Goal: Transaction & Acquisition: Obtain resource

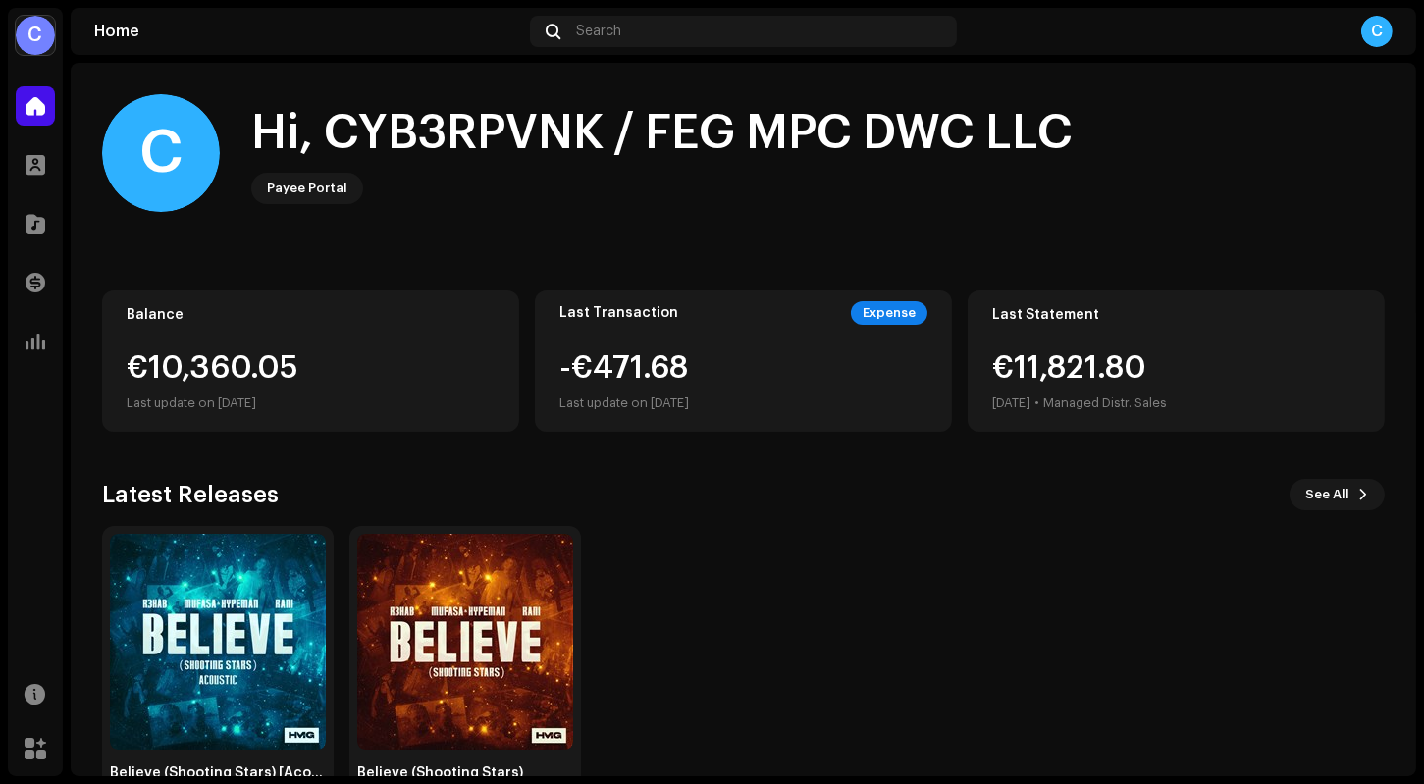
click at [1196, 391] on div "€11,821.80 [DATE] • Managed Distr. Sales" at bounding box center [1176, 383] width 368 height 63
click at [1012, 323] on div "Last Statement €11,821.80 [DATE] • Managed Distr. Sales" at bounding box center [1176, 360] width 417 height 141
click at [1196, 494] on span "See All" at bounding box center [1327, 494] width 44 height 39
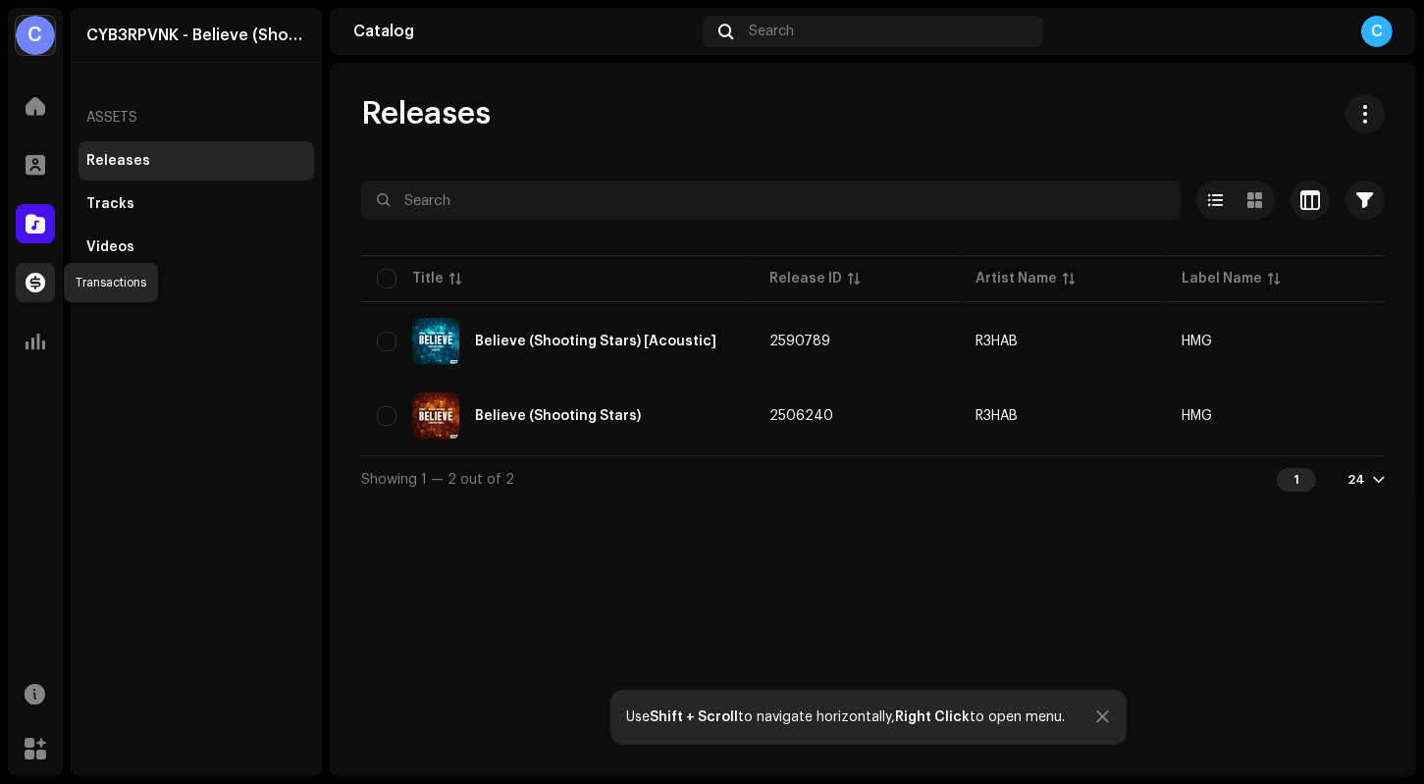
click at [32, 282] on span at bounding box center [36, 283] width 20 height 16
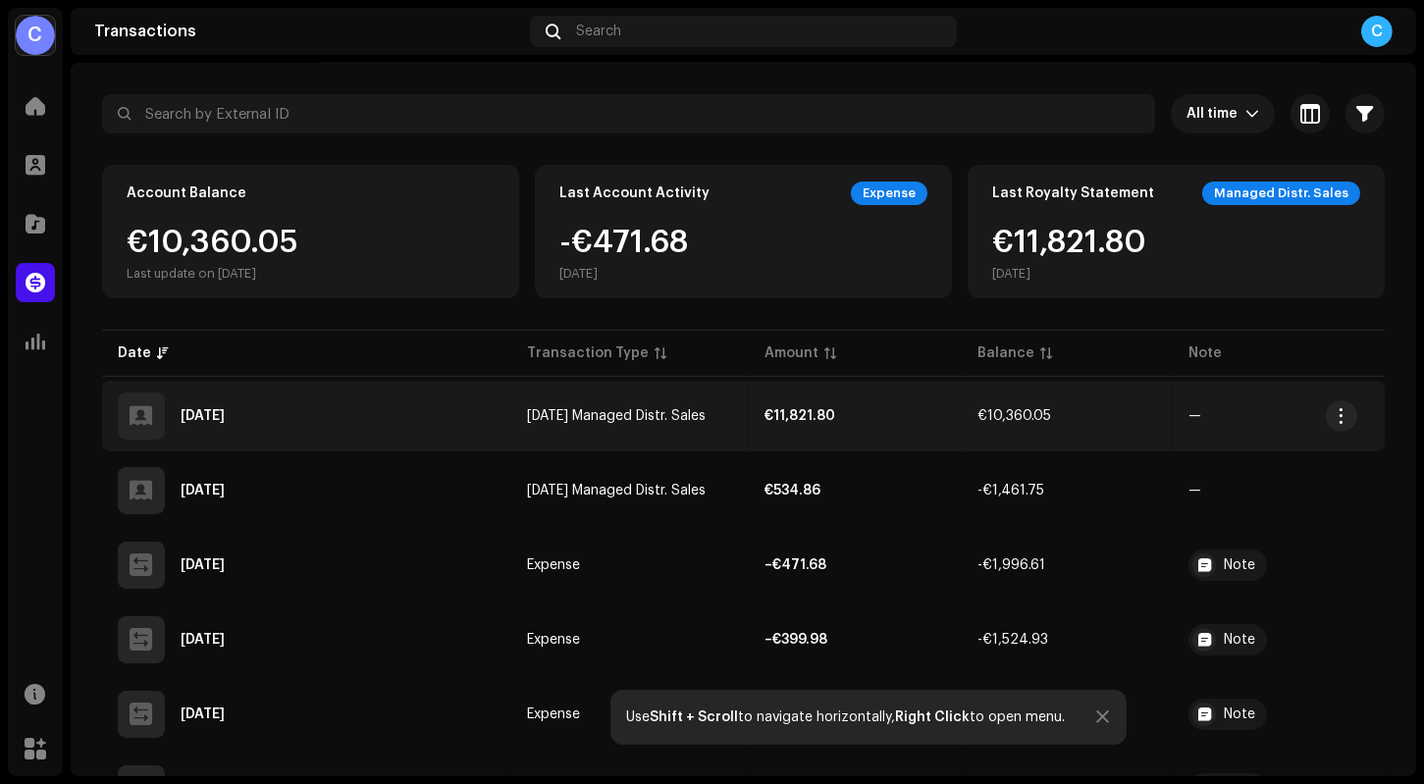
scroll to position [183, 0]
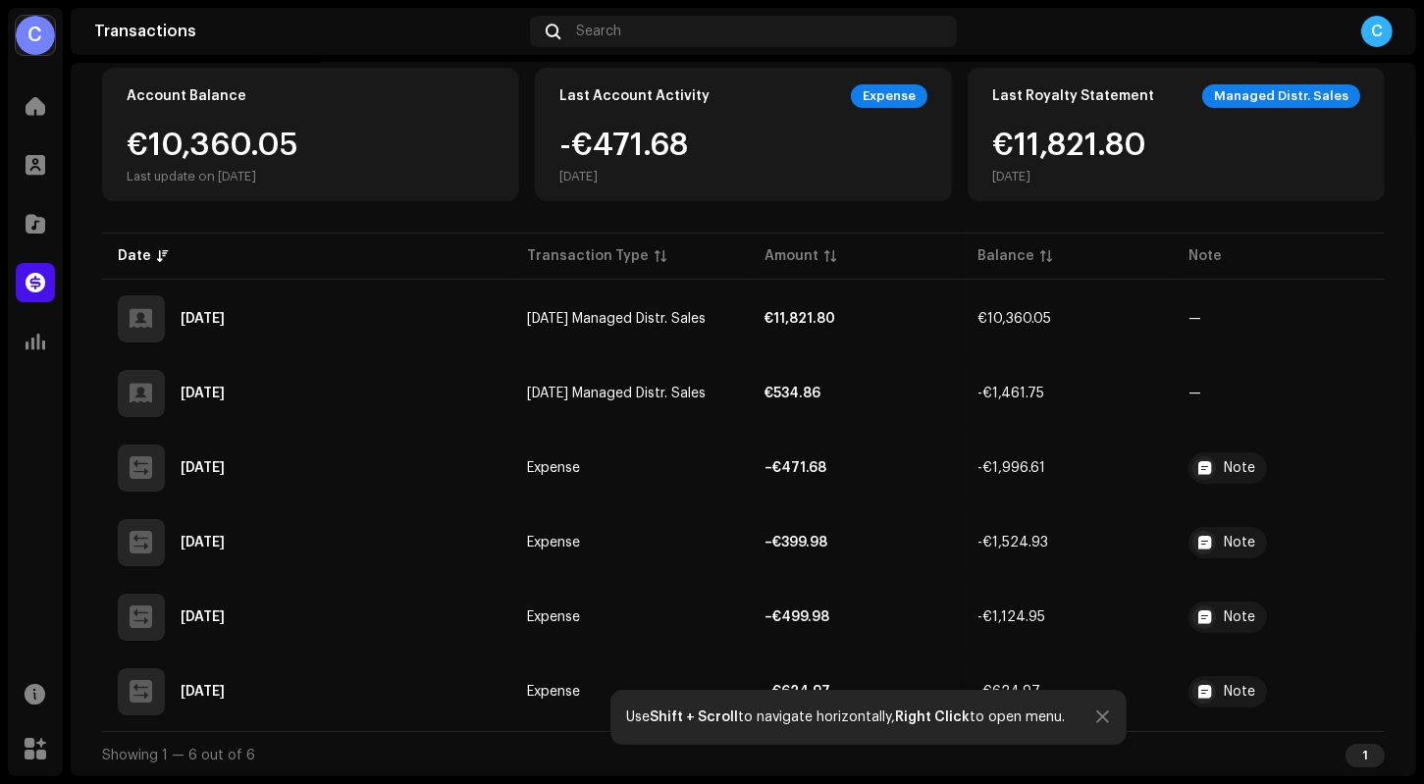
click at [1106, 621] on div at bounding box center [1103, 717] width 13 height 16
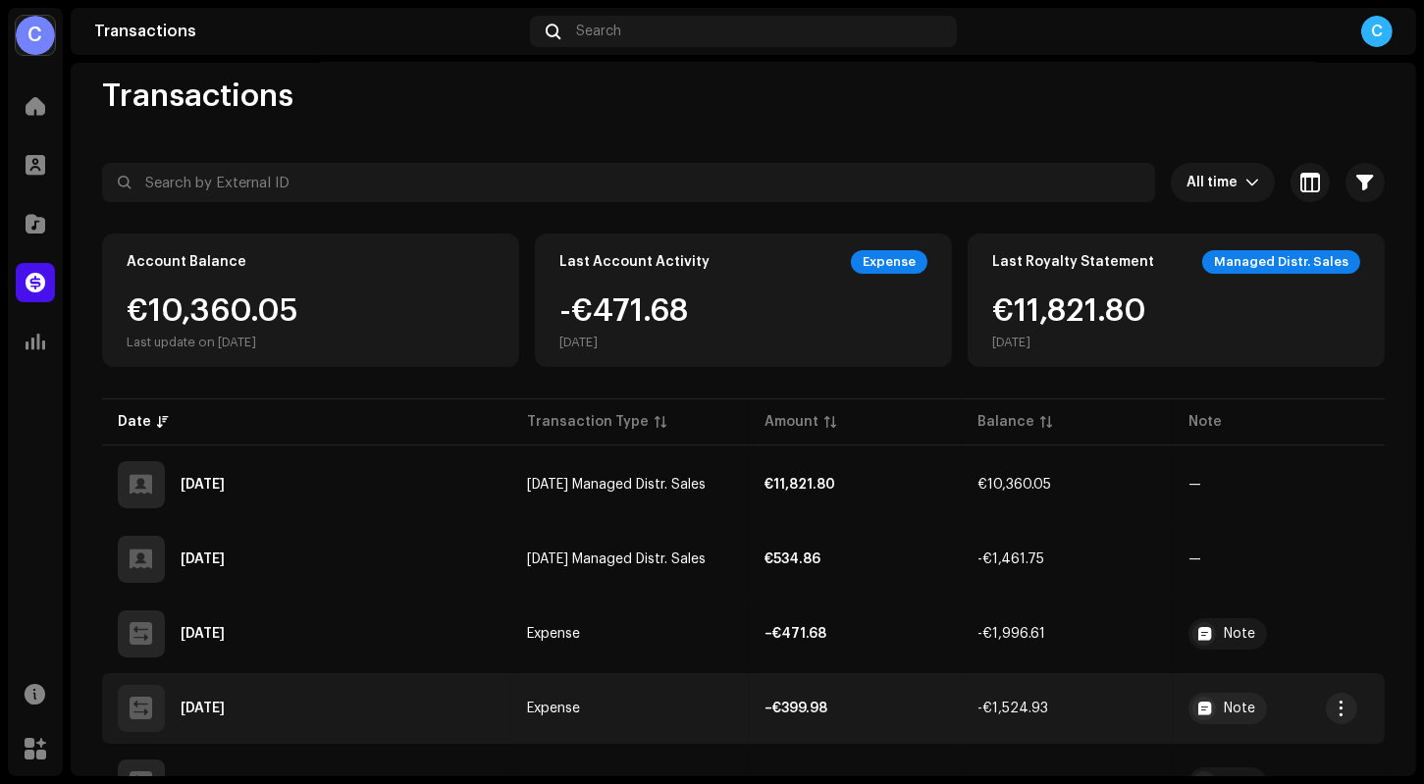
scroll to position [0, 0]
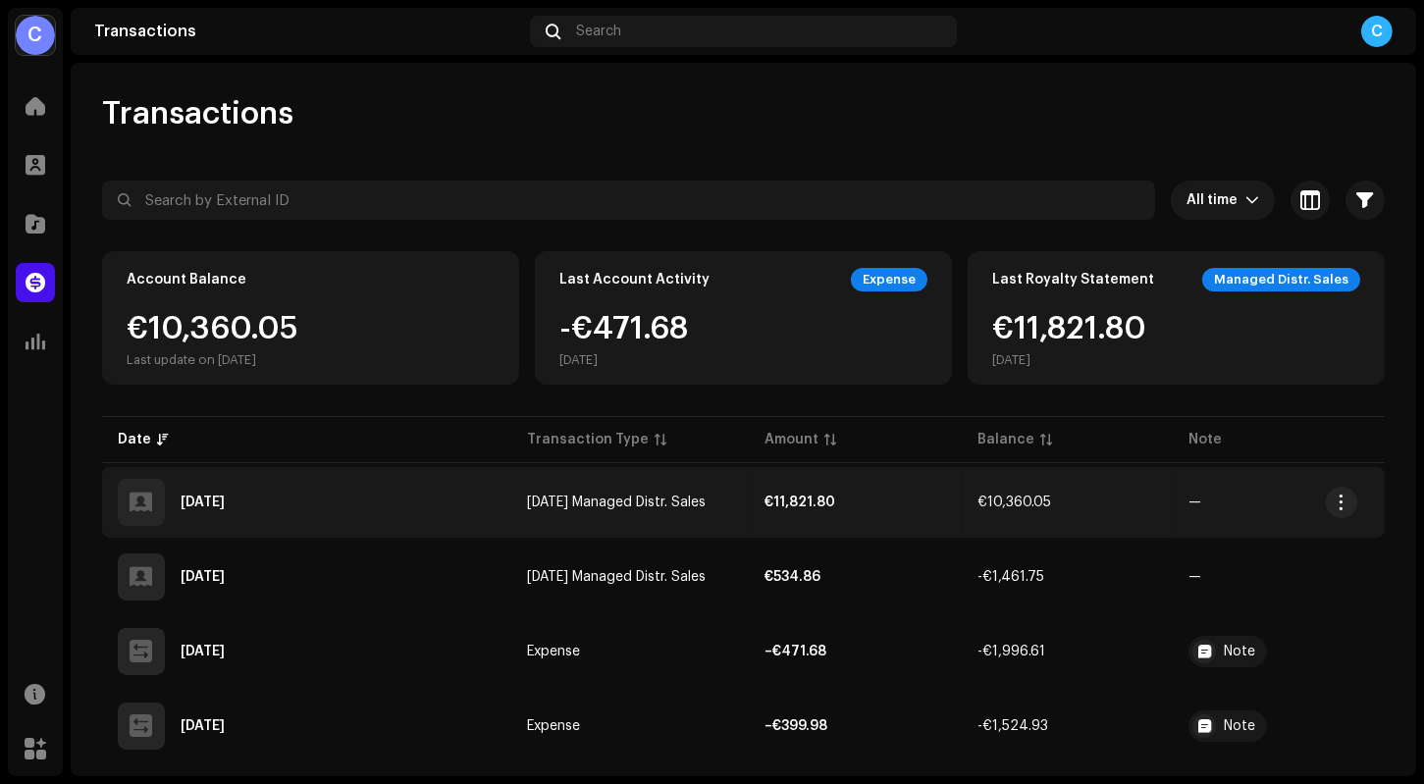
click at [286, 507] on div "[DATE]" at bounding box center [307, 502] width 378 height 47
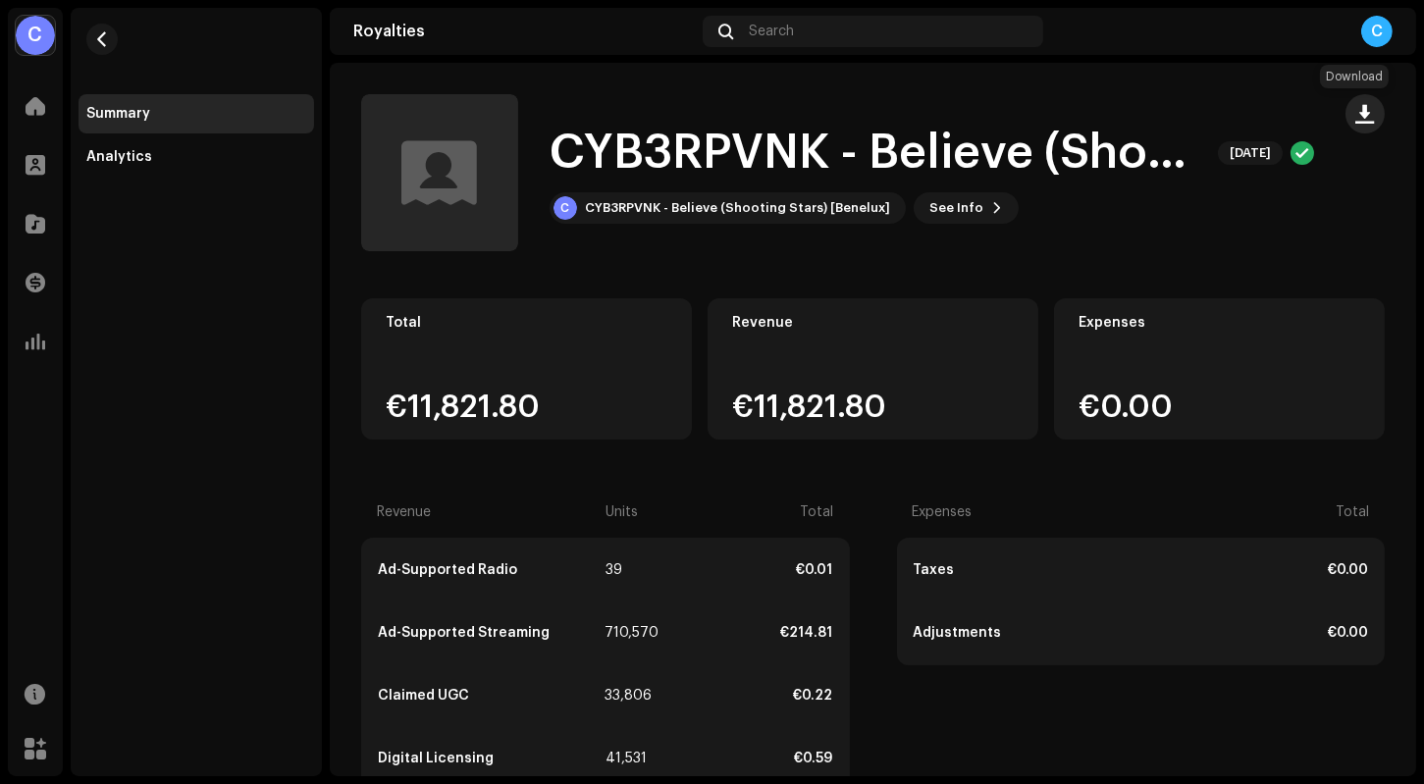
click at [1196, 115] on span "button" at bounding box center [1365, 114] width 19 height 16
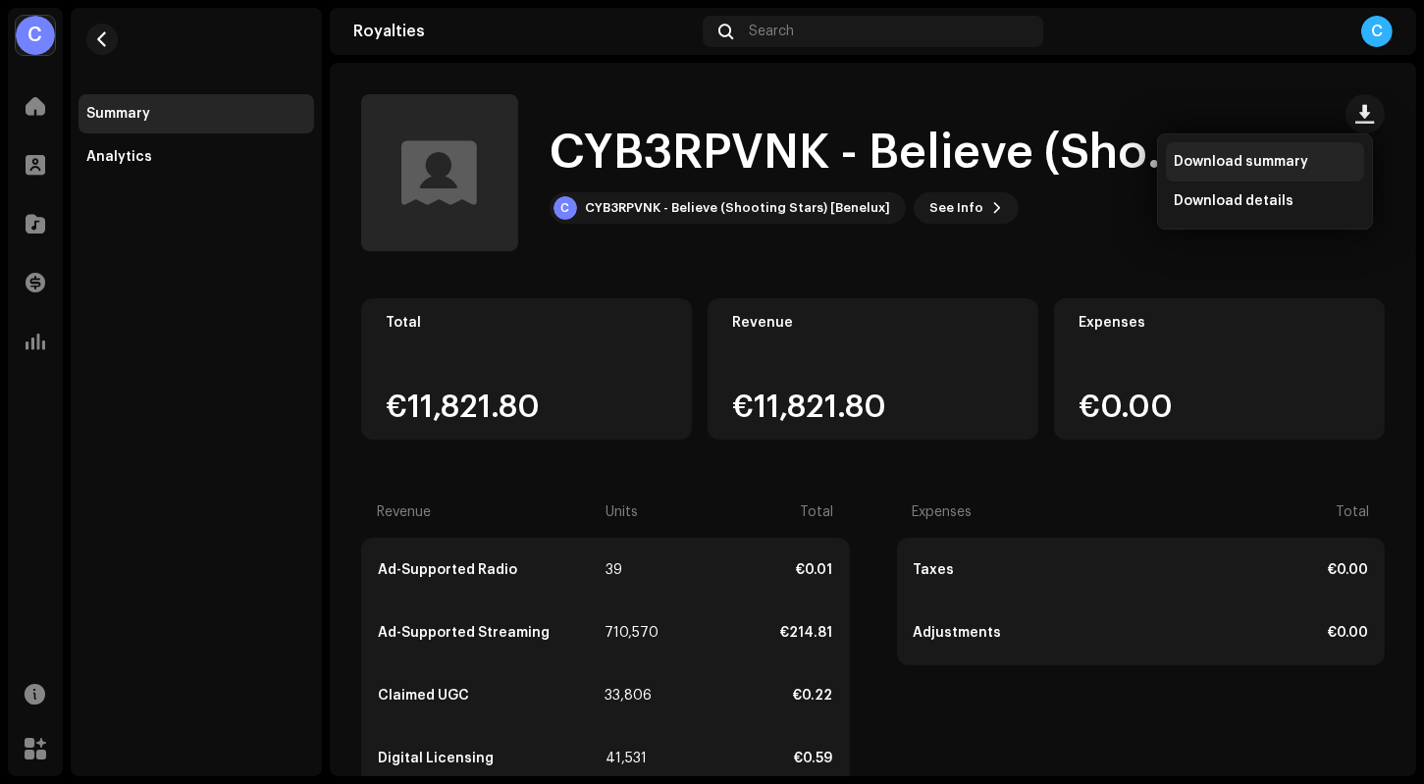
click at [1196, 159] on span "Download summary" at bounding box center [1241, 162] width 134 height 16
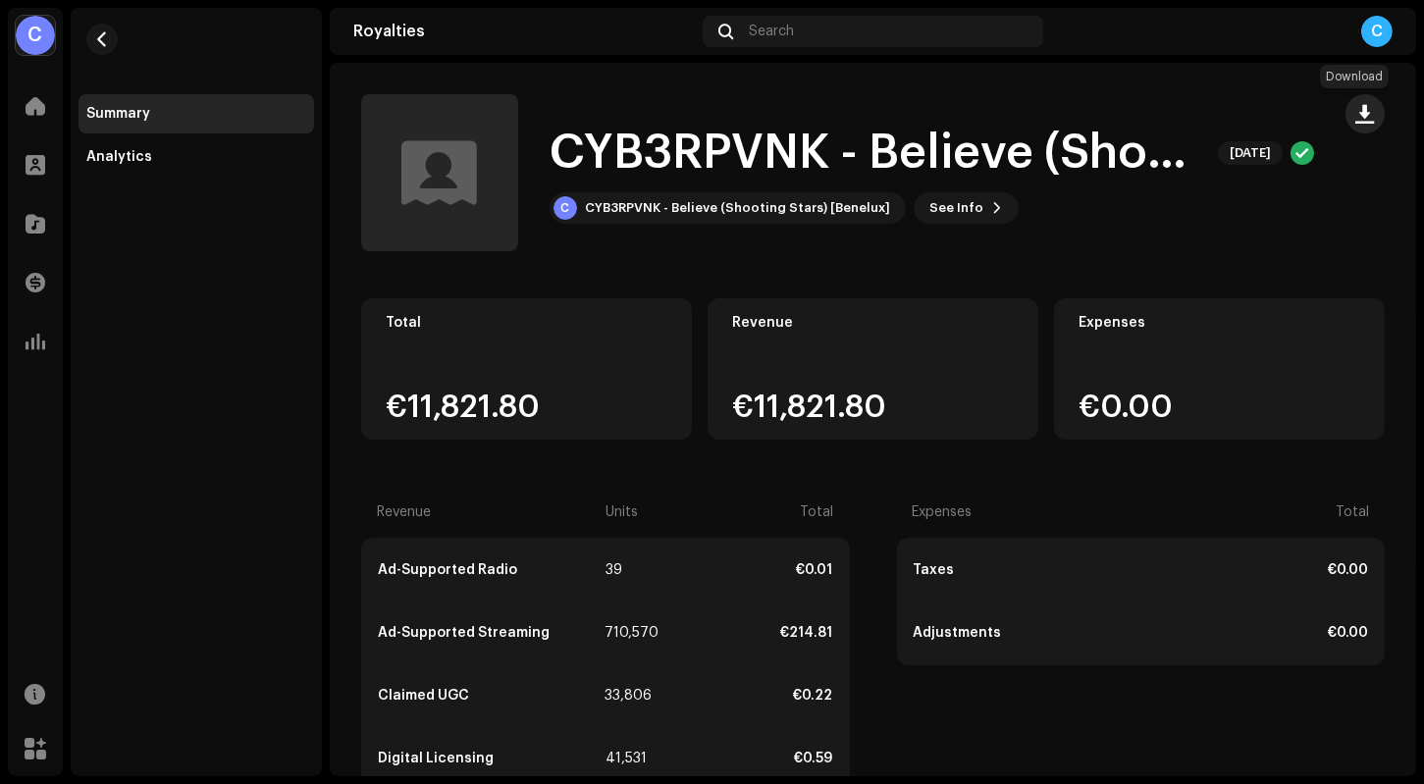
click at [1196, 109] on span "button" at bounding box center [1365, 114] width 19 height 16
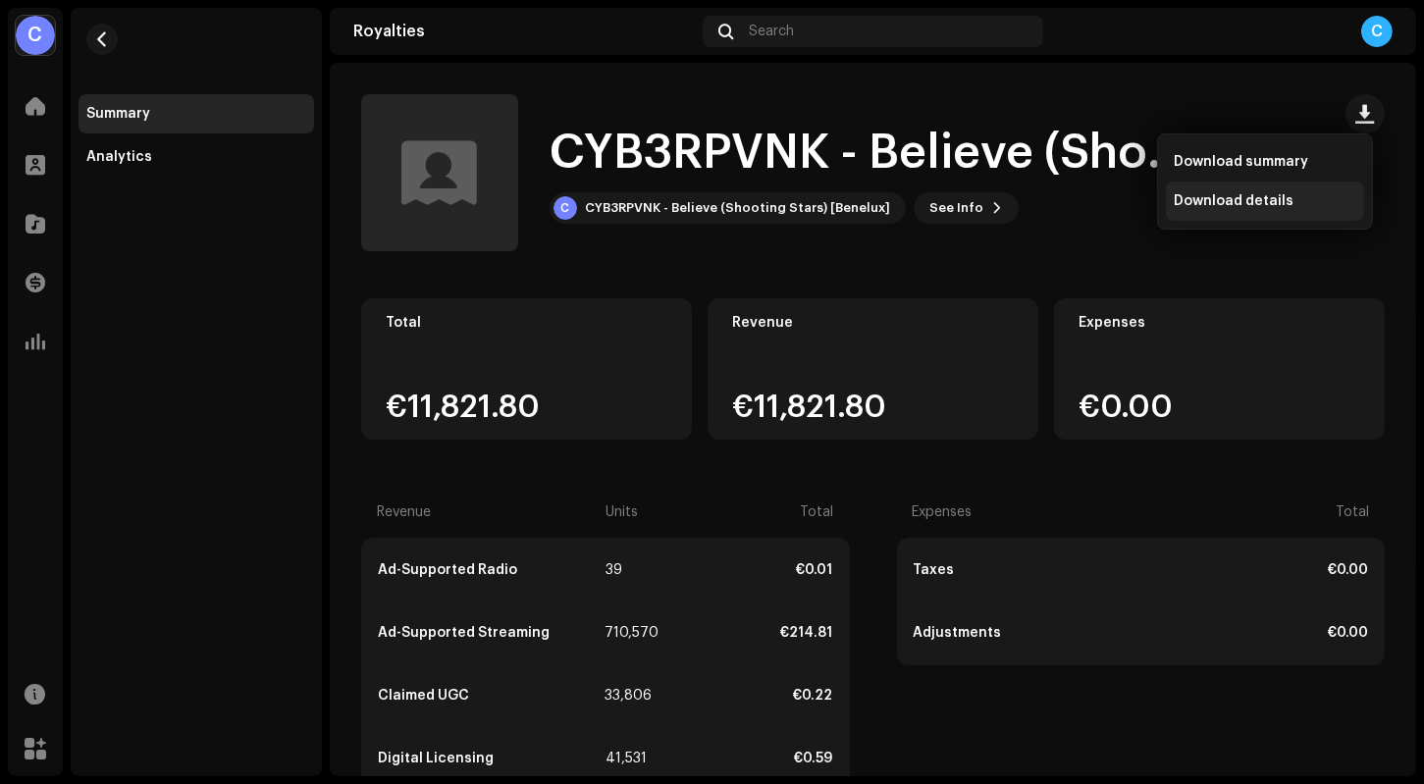
click at [1196, 195] on span "Download details" at bounding box center [1234, 201] width 120 height 16
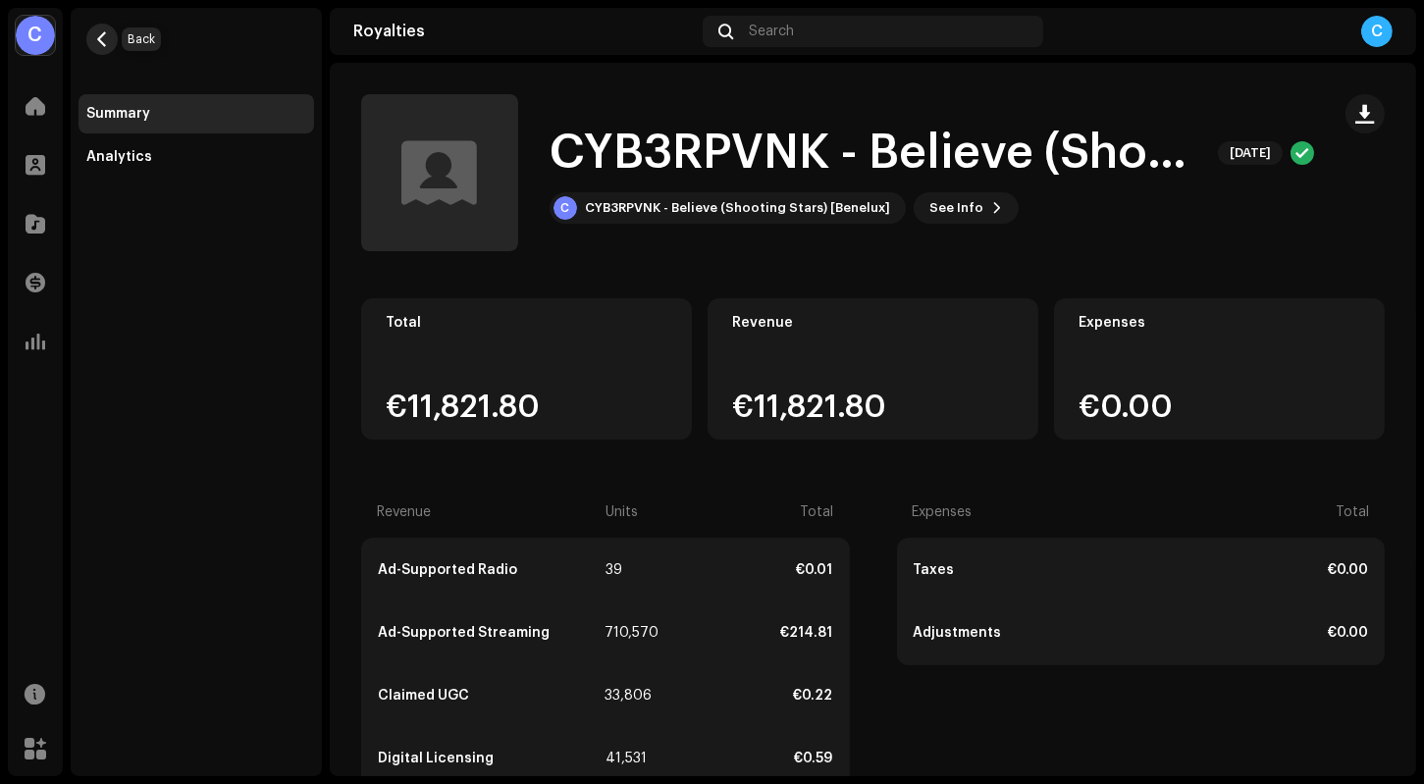
click at [105, 37] on span "button" at bounding box center [102, 39] width 15 height 16
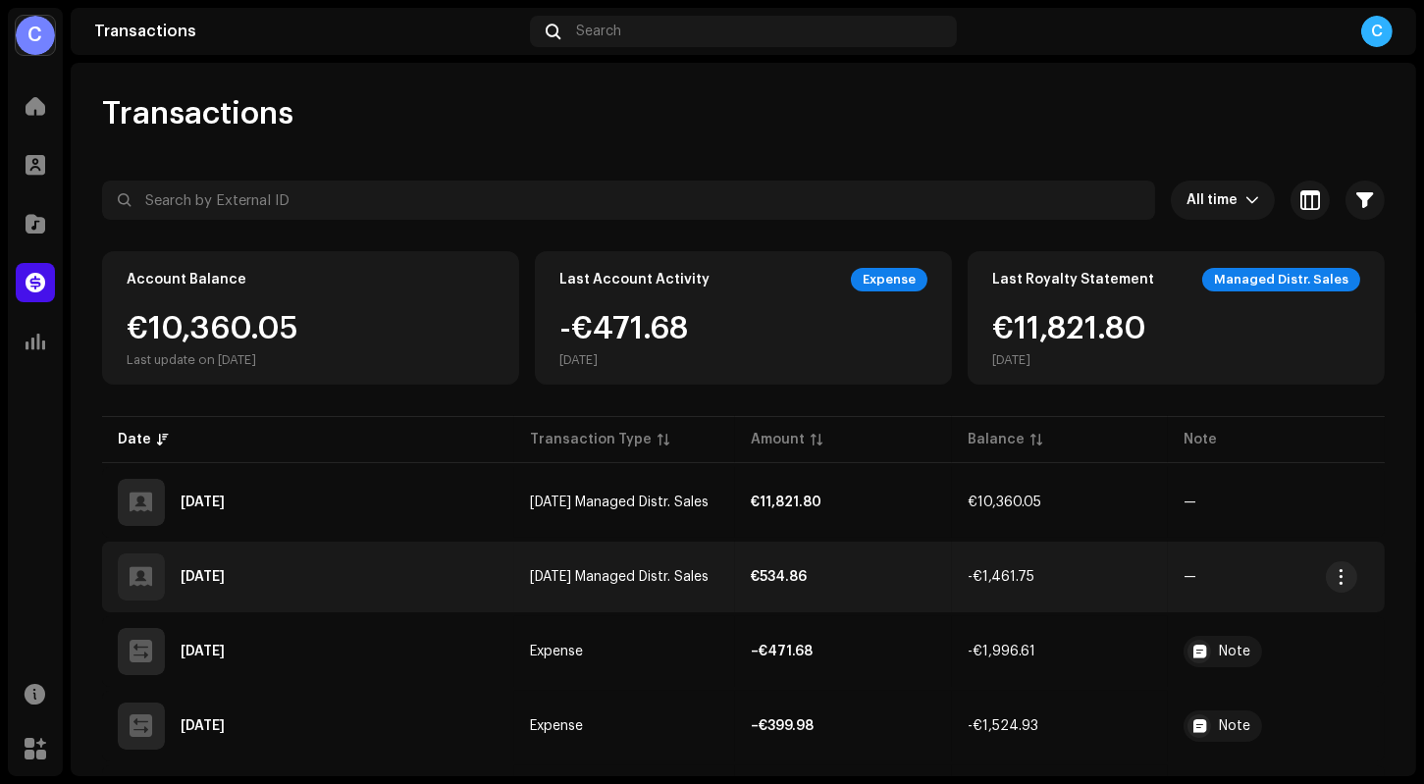
click at [341, 571] on div "[DATE]" at bounding box center [308, 576] width 381 height 47
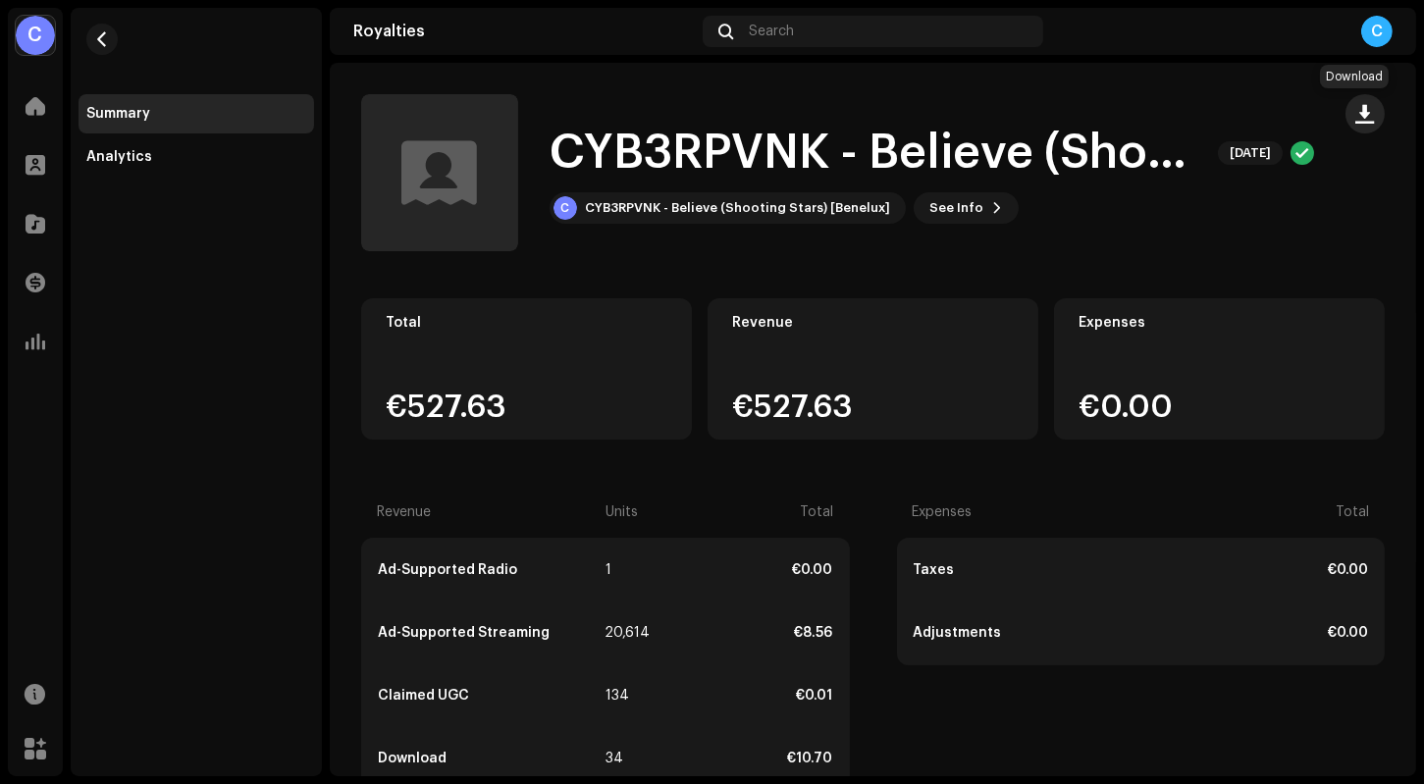
click at [1196, 109] on span "button" at bounding box center [1365, 114] width 19 height 16
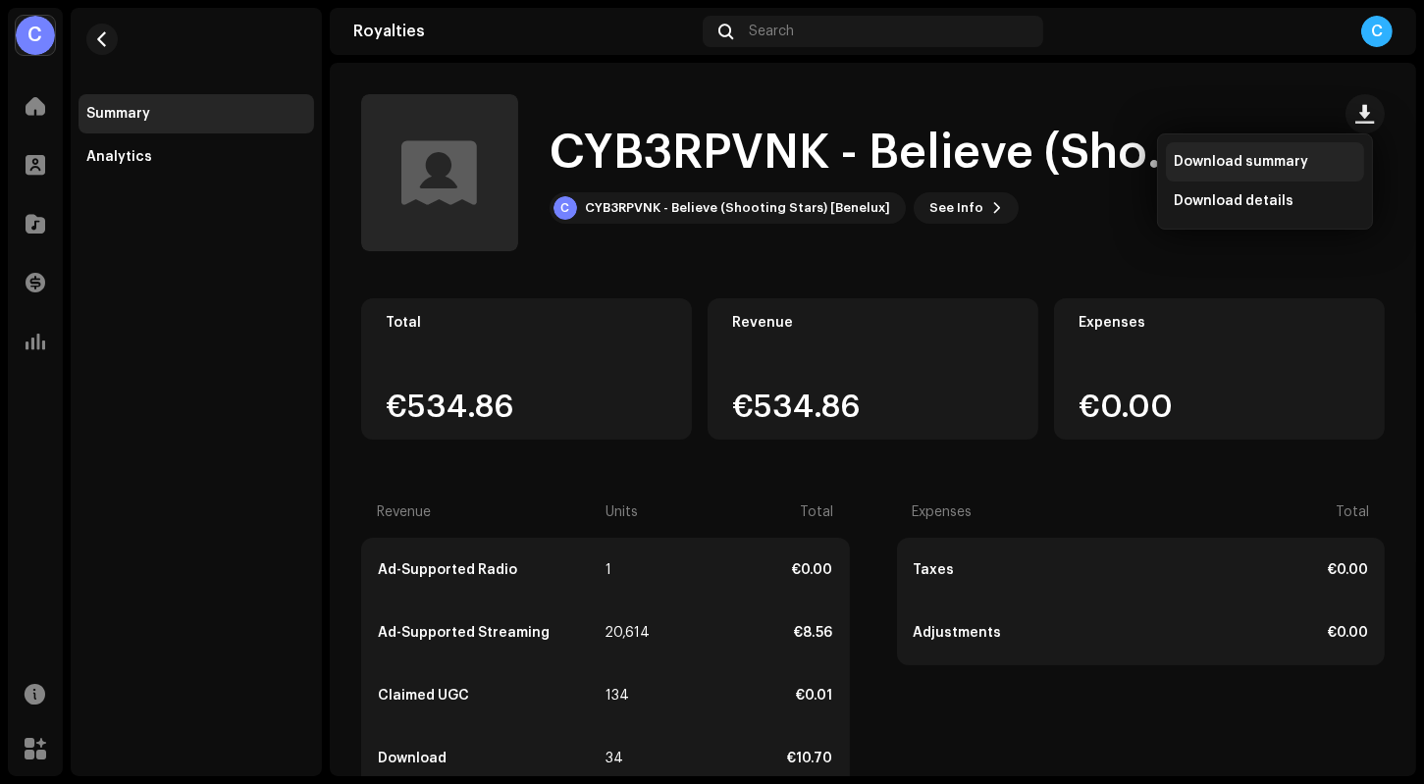
click at [1196, 163] on span "Download summary" at bounding box center [1241, 162] width 134 height 16
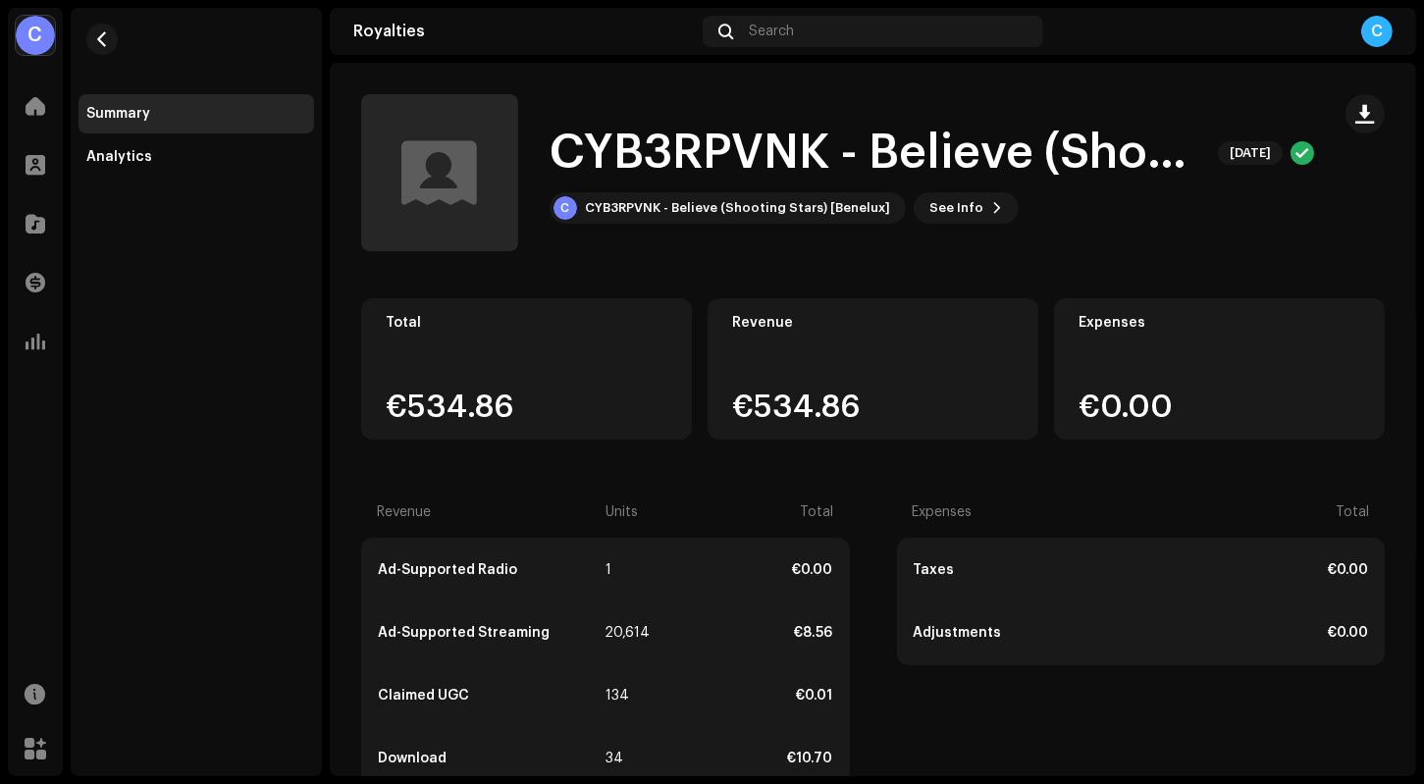
click at [1196, 88] on royalties-statements-details-summary "CYB3RPVNK - Believe (Shooting Stars) [Benelux] [DATE] CYB3RPVNK - Believe (Shoo…" at bounding box center [873, 609] width 1086 height 1093
click at [105, 38] on span "button" at bounding box center [102, 39] width 15 height 16
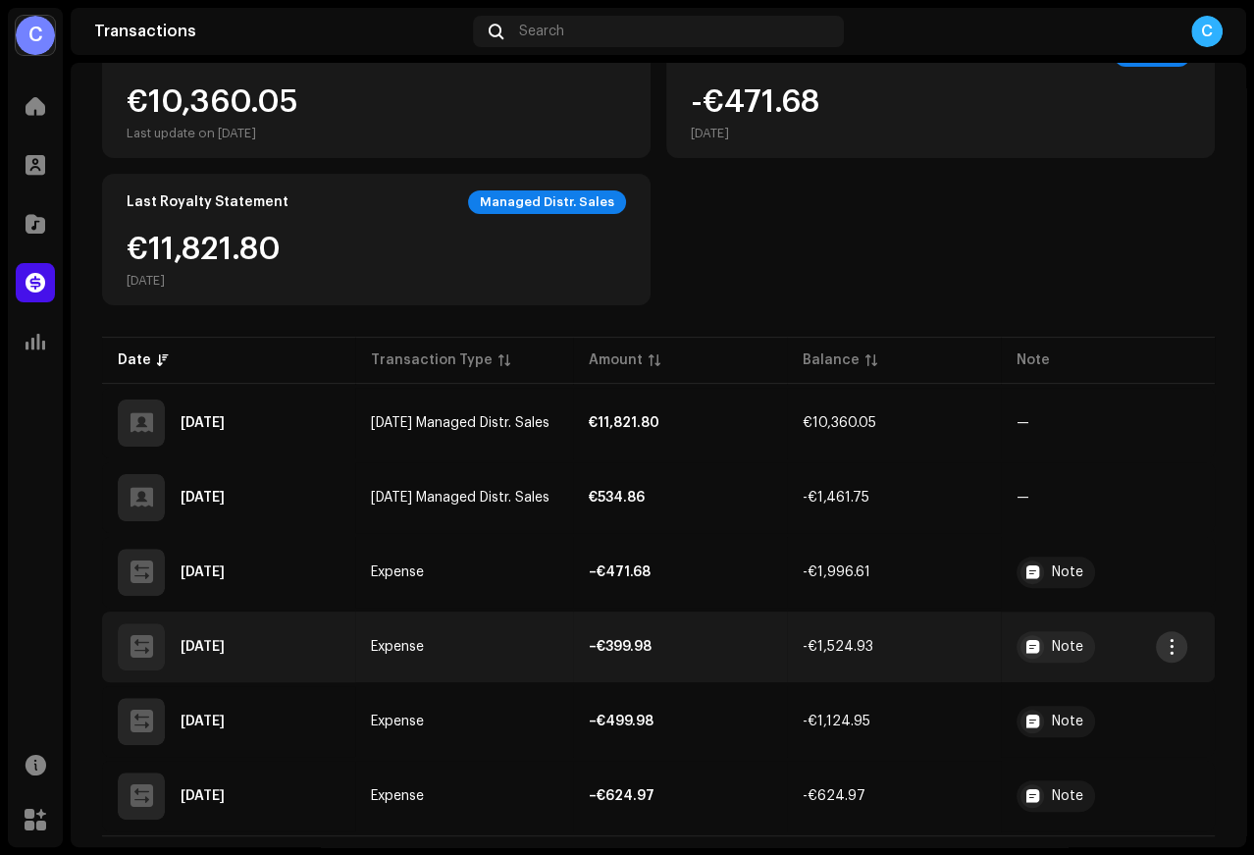
scroll to position [256, 0]
